Goal: Task Accomplishment & Management: Manage account settings

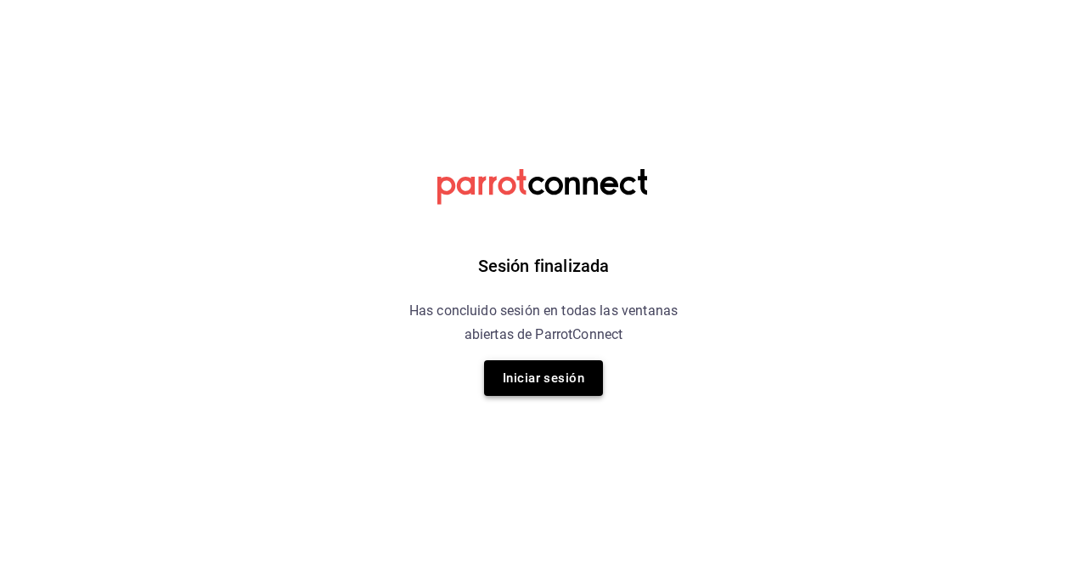
click at [540, 366] on button "Iniciar sesión" at bounding box center [543, 378] width 119 height 36
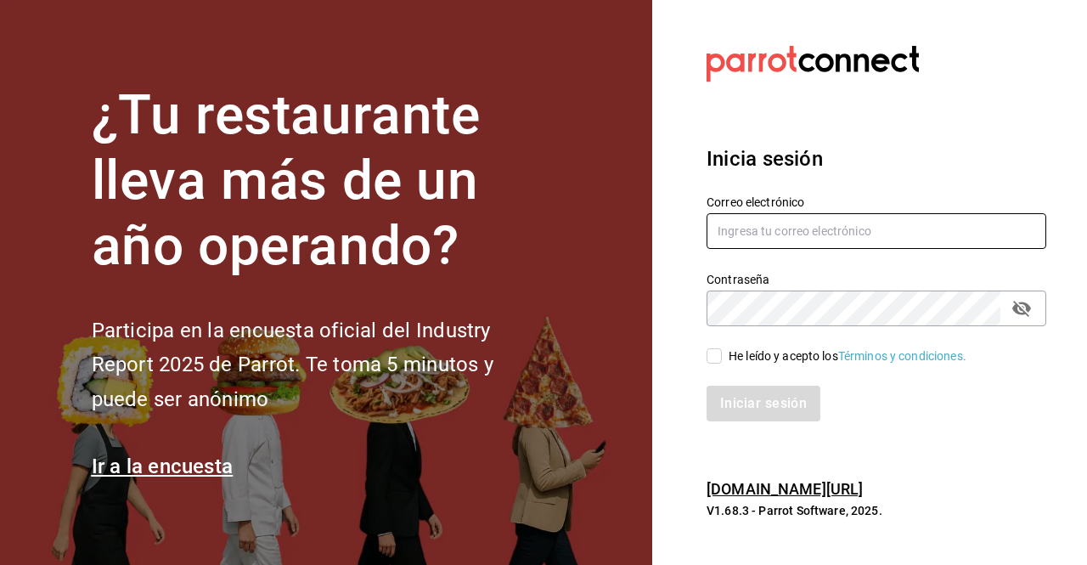
type input "[PERSON_NAME][EMAIL_ADDRESS][PERSON_NAME][DOMAIN_NAME]"
click at [717, 361] on input "He leído y acepto los Términos y condiciones." at bounding box center [714, 355] width 15 height 15
checkbox input "true"
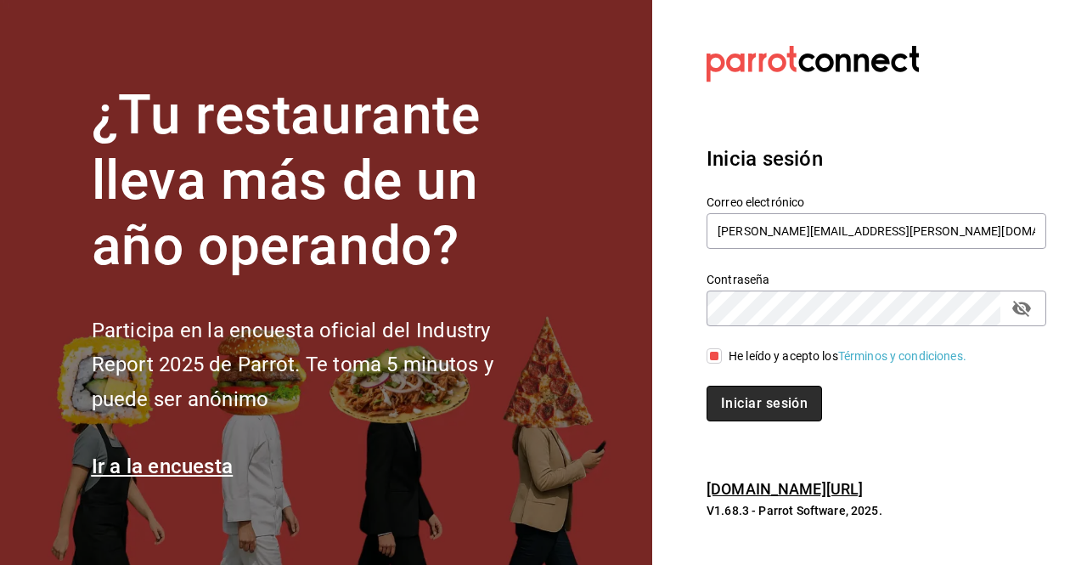
click at [722, 398] on button "Iniciar sesión" at bounding box center [765, 404] width 116 height 36
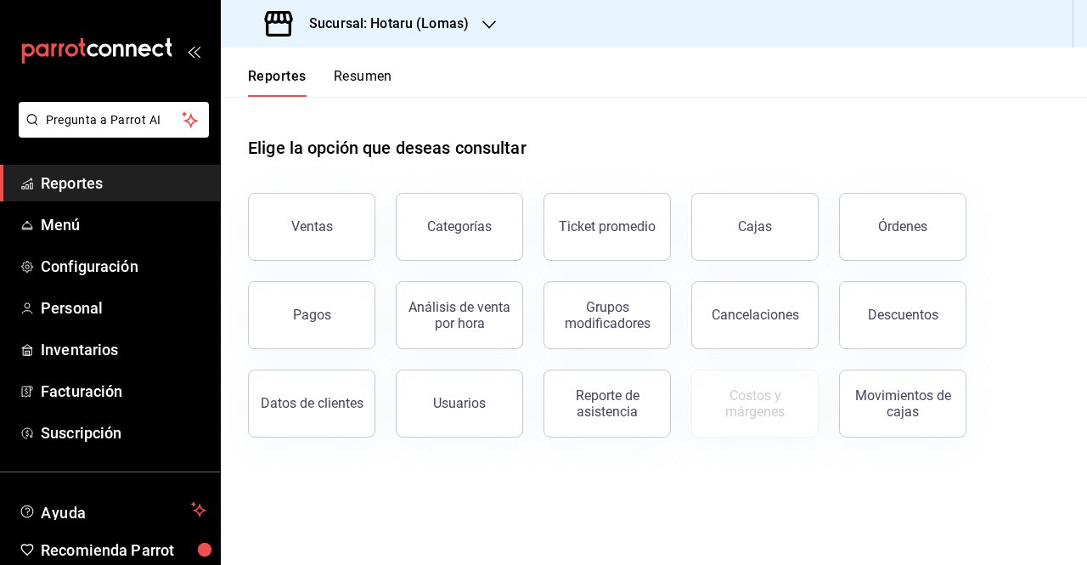
click at [433, 43] on div "Sucursal: Hotaru (Lomas)" at bounding box center [368, 24] width 268 height 48
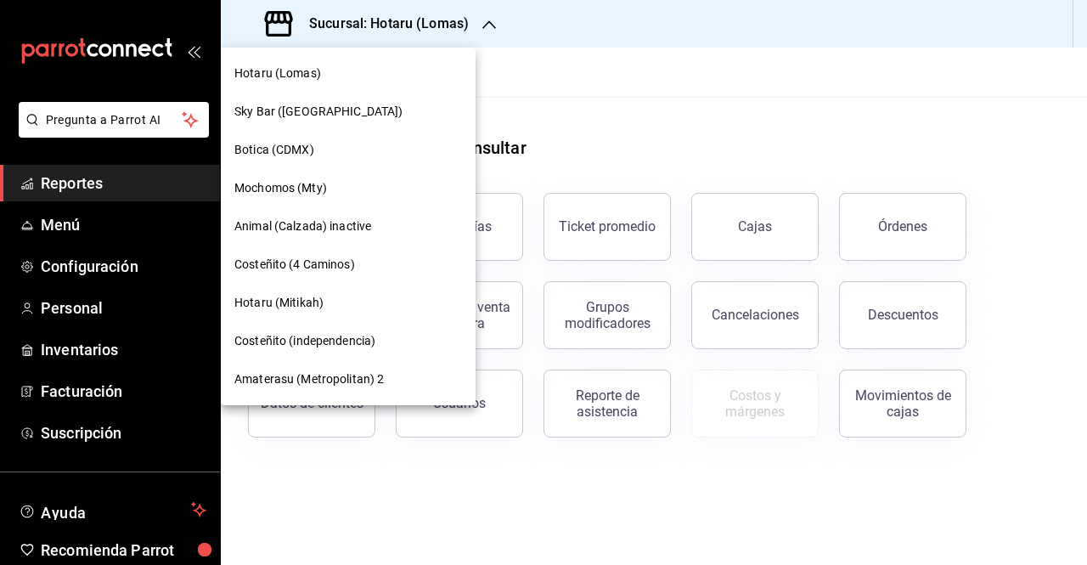
click at [323, 294] on div "Hotaru (Mitikah)" at bounding box center [348, 303] width 228 height 18
